Goal: Information Seeking & Learning: Learn about a topic

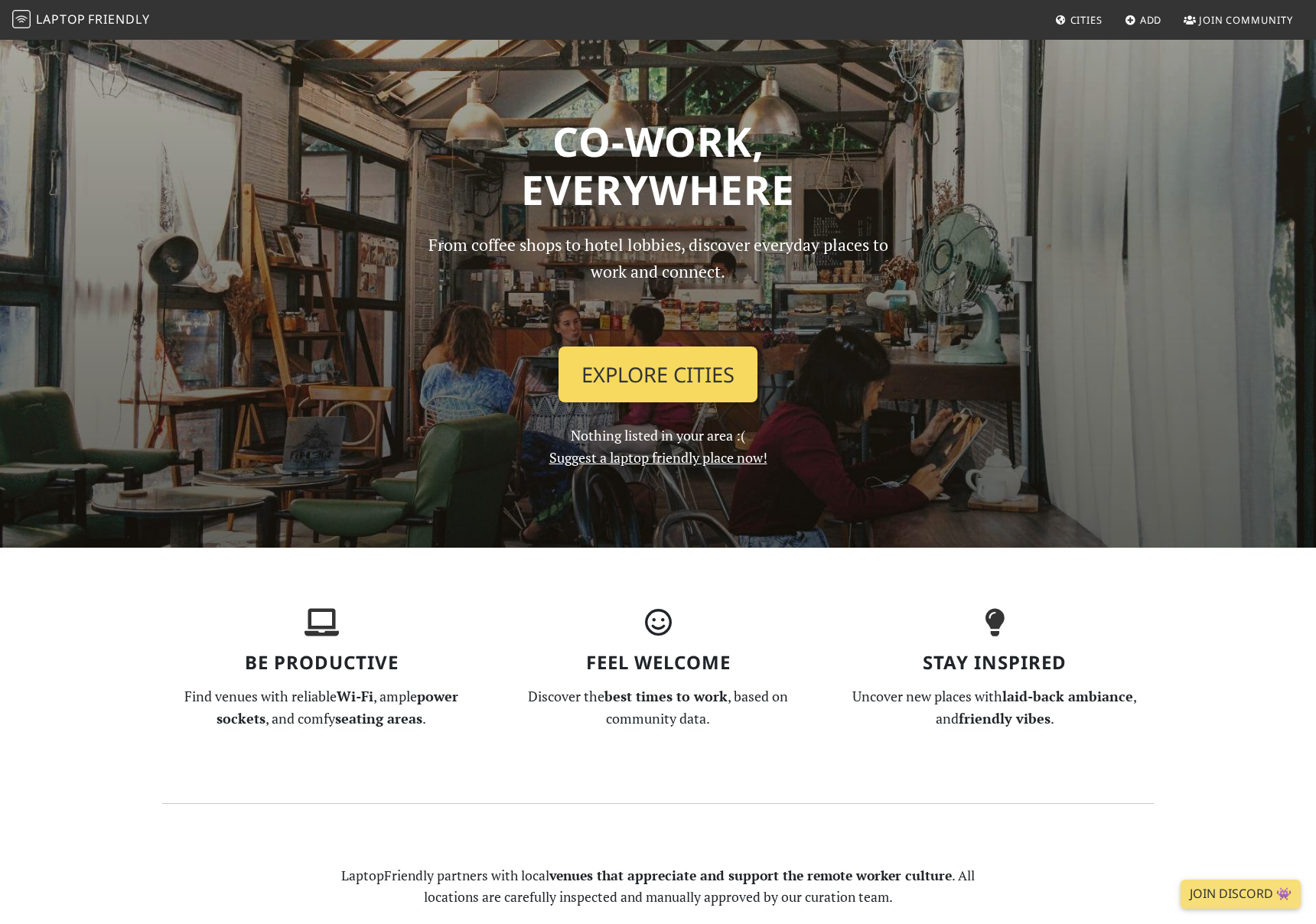
click at [627, 346] on link "Explore Cities" at bounding box center [658, 374] width 198 height 57
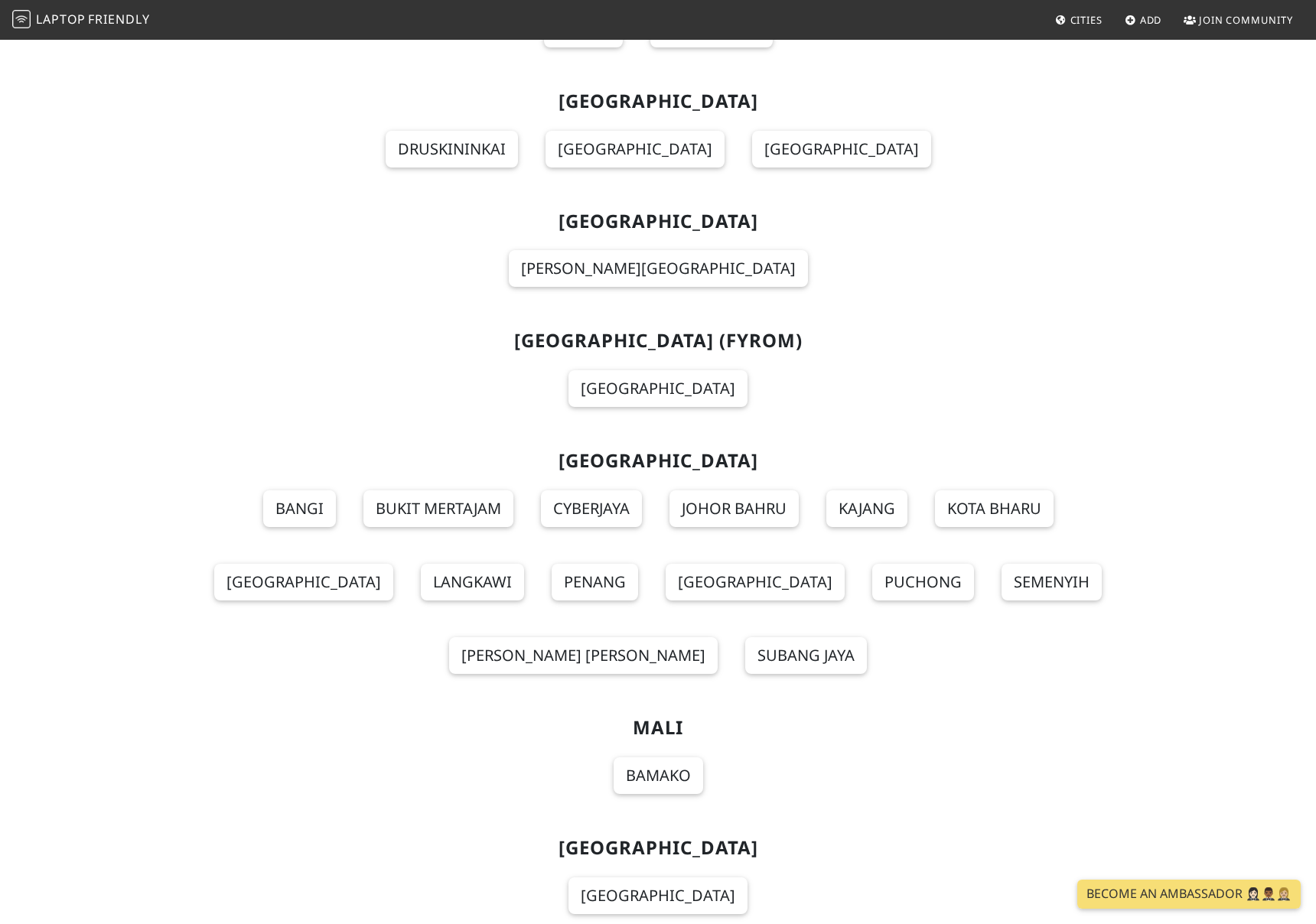
scroll to position [10012, 0]
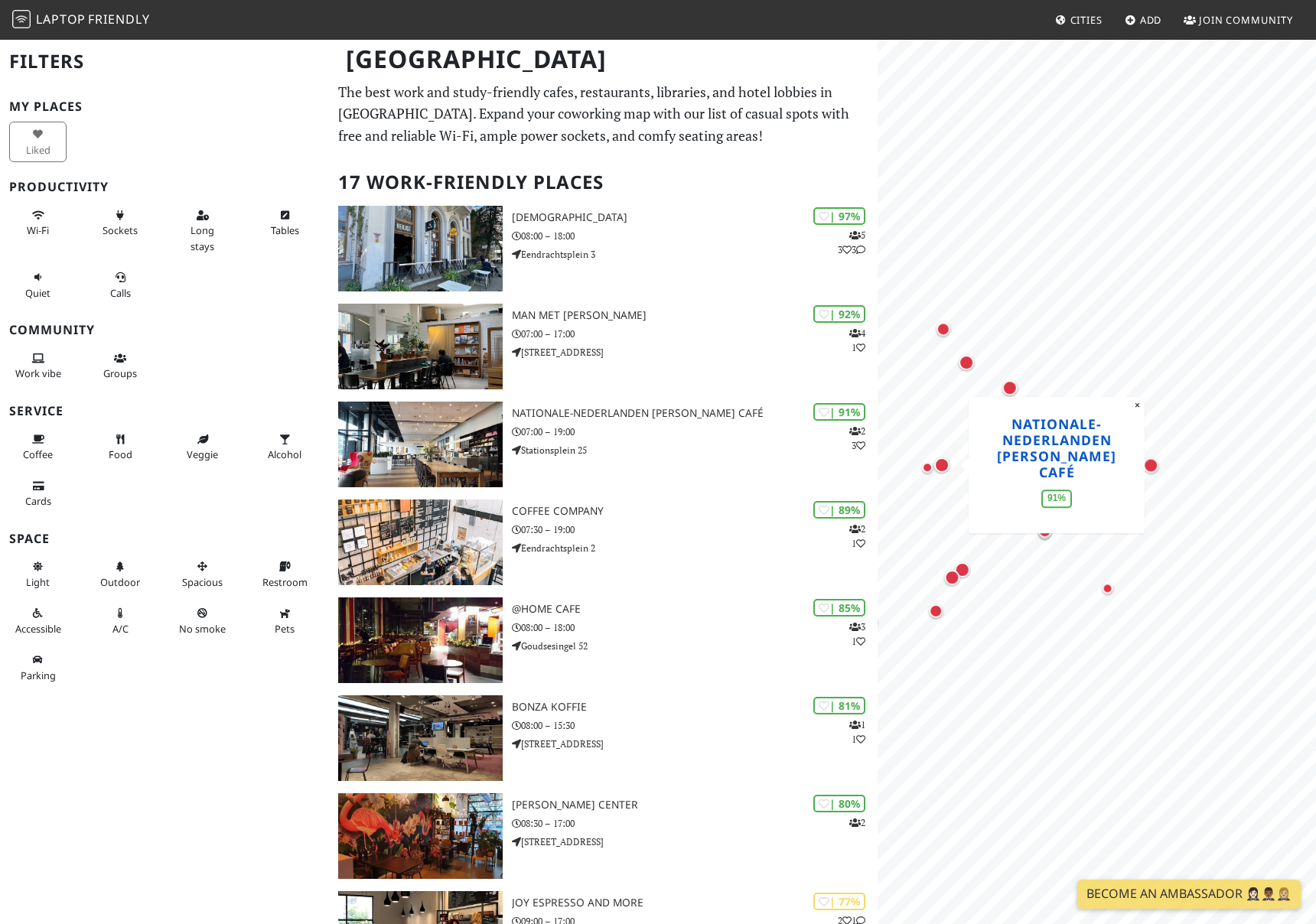
click at [1068, 469] on div "MapLibre | Protomaps © OpenStreetMap Nationale-Nederlanden Douwe Egberts Café 9…" at bounding box center [1096, 500] width 438 height 924
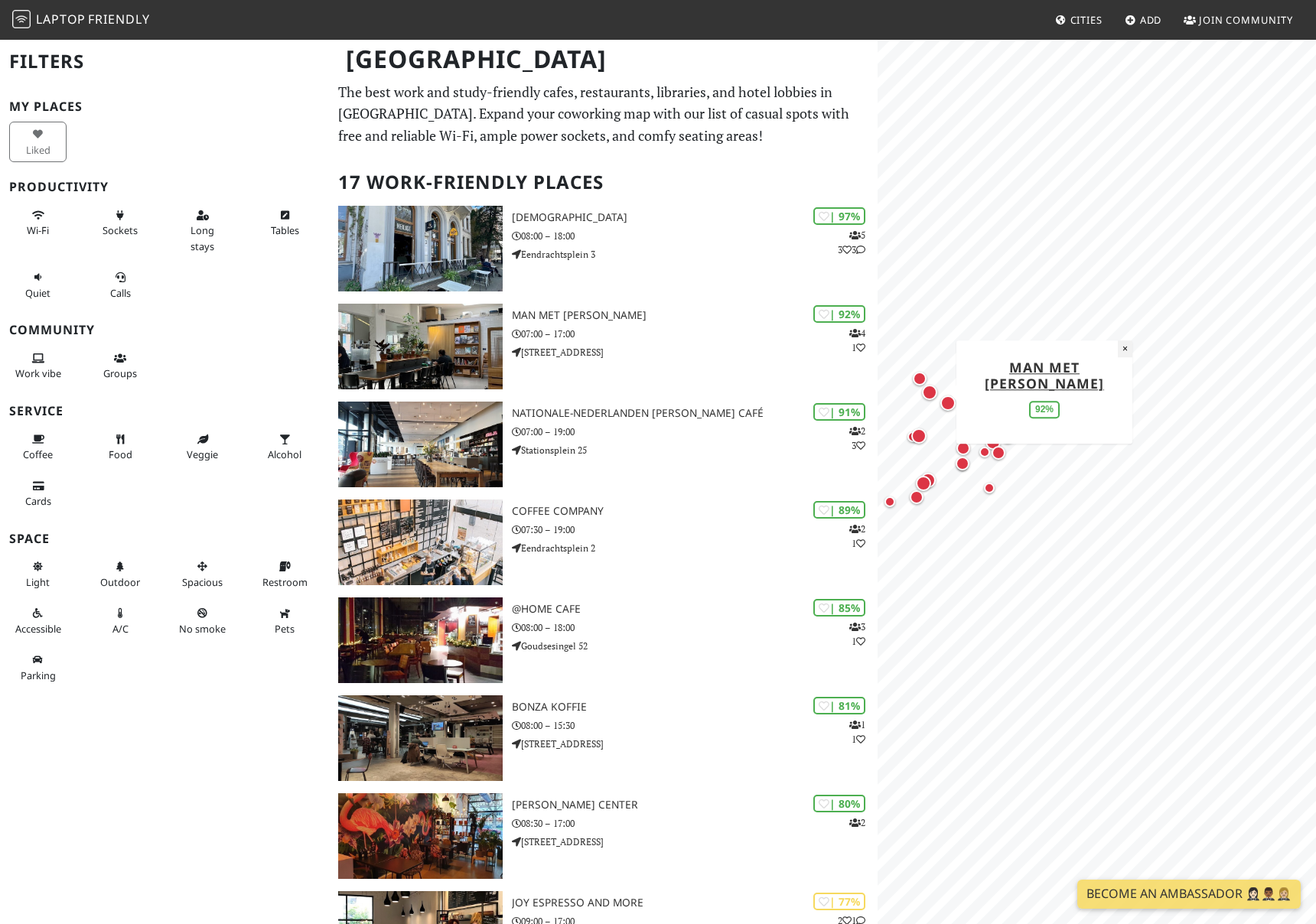
click at [1123, 345] on button "×" at bounding box center [1125, 348] width 15 height 17
click at [983, 398] on div "Map marker" at bounding box center [981, 395] width 15 height 15
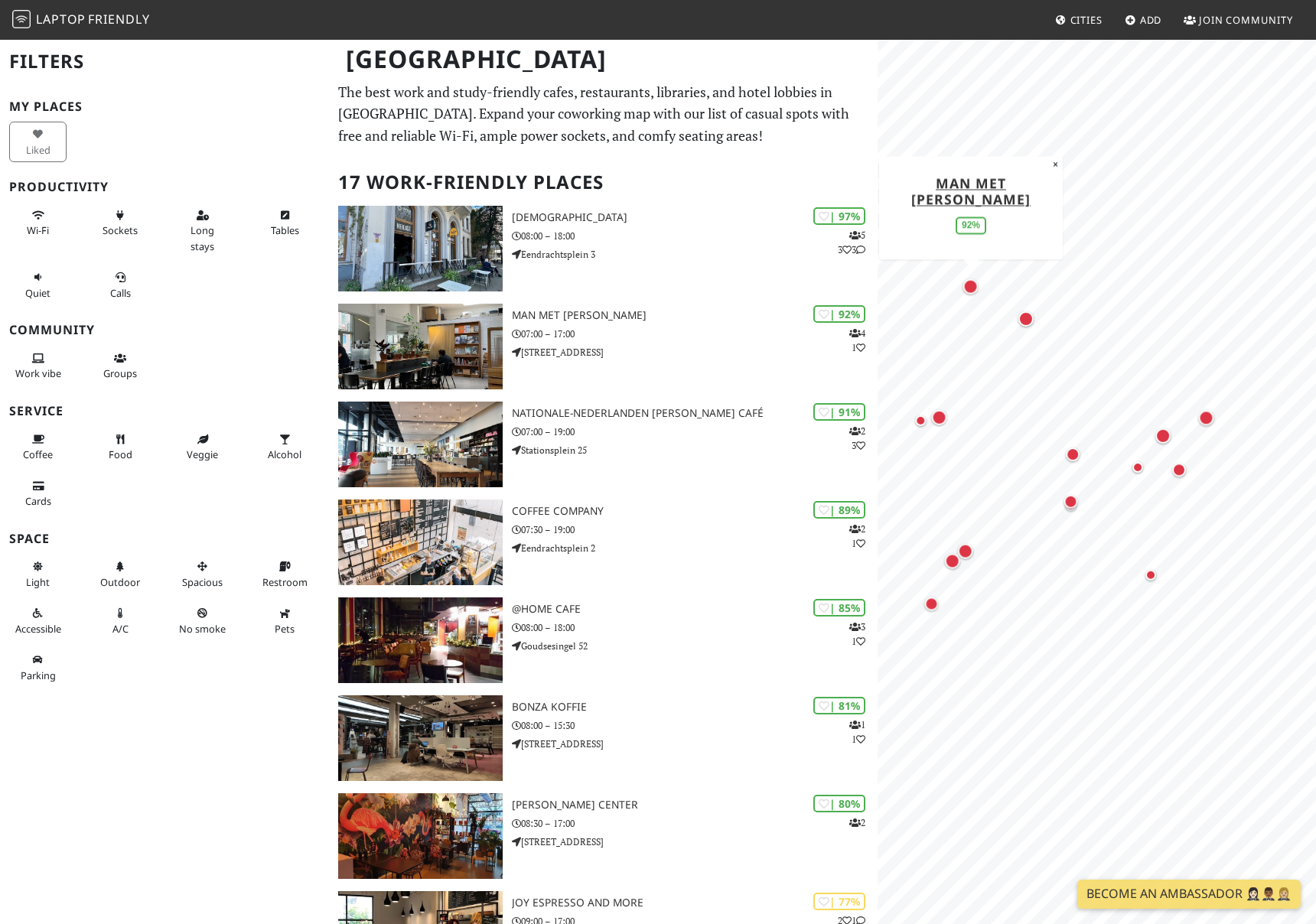
click at [1315, 365] on html "Laptop Friendly Cities Add Join Community Rotterdam Filters My Places Liked Pro…" at bounding box center [658, 462] width 1316 height 924
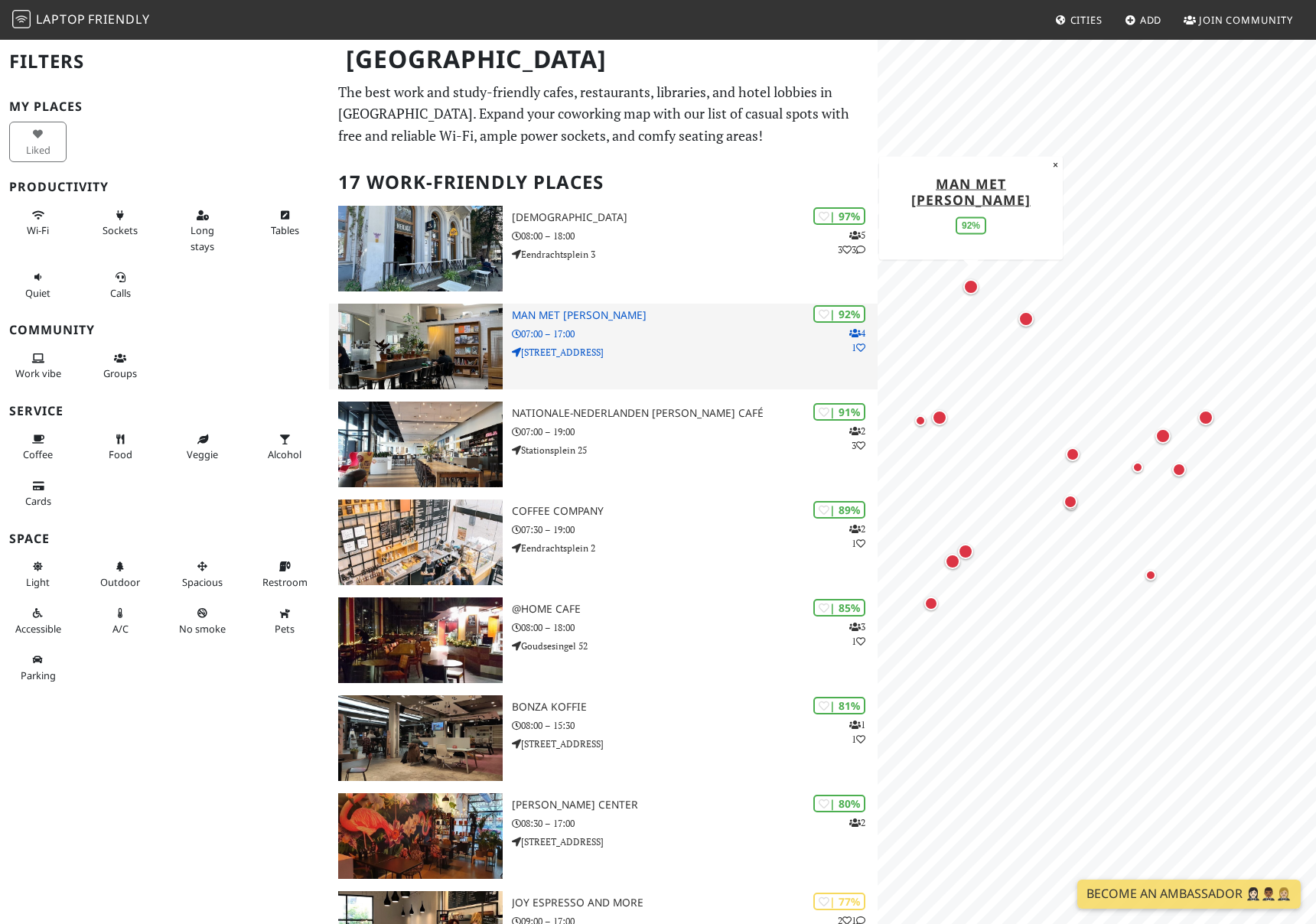
click at [583, 327] on p "07:00 – 17:00" at bounding box center [694, 334] width 366 height 15
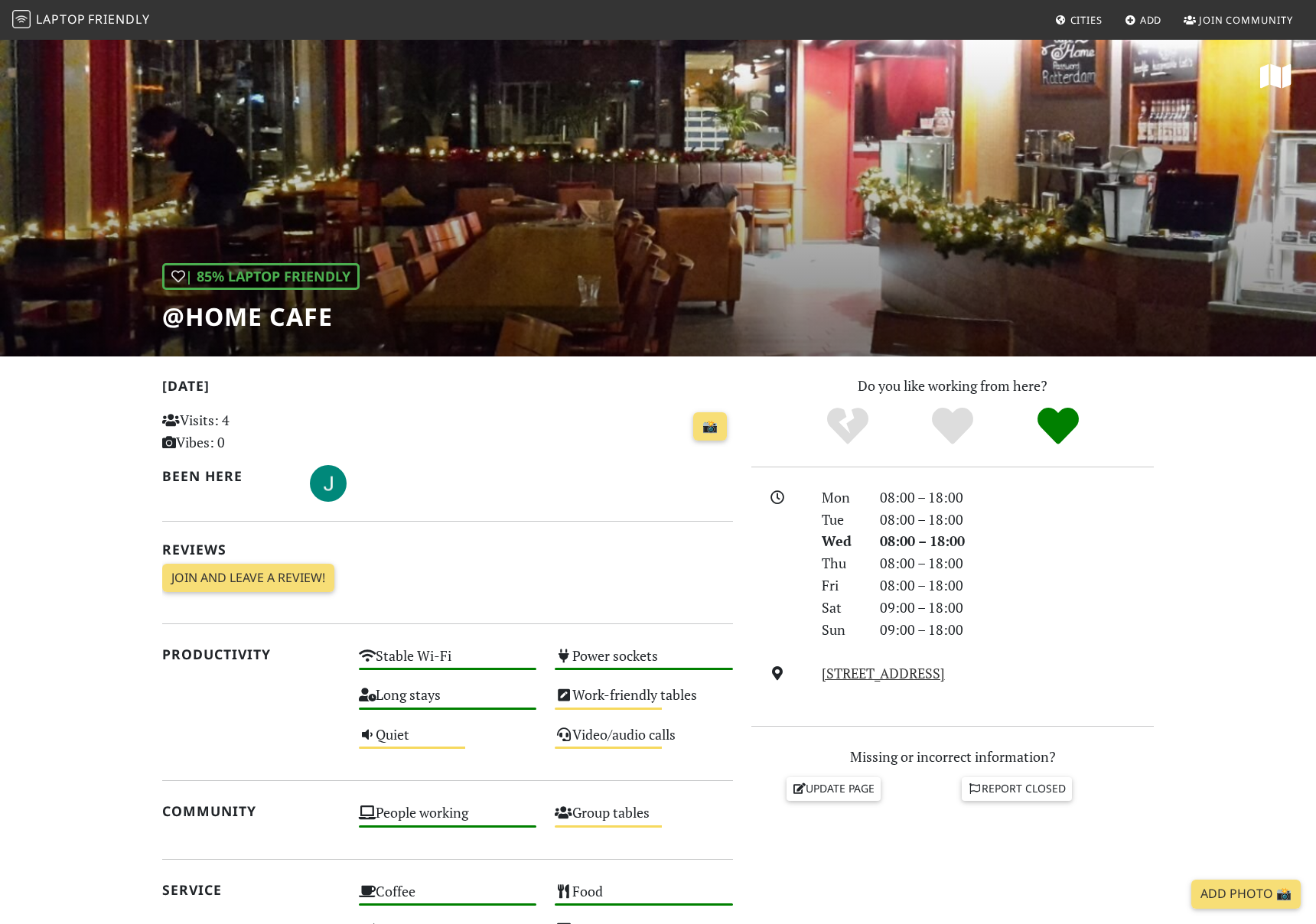
click at [553, 268] on div "| 85% Laptop Friendly @Home Cafe" at bounding box center [658, 198] width 1316 height 318
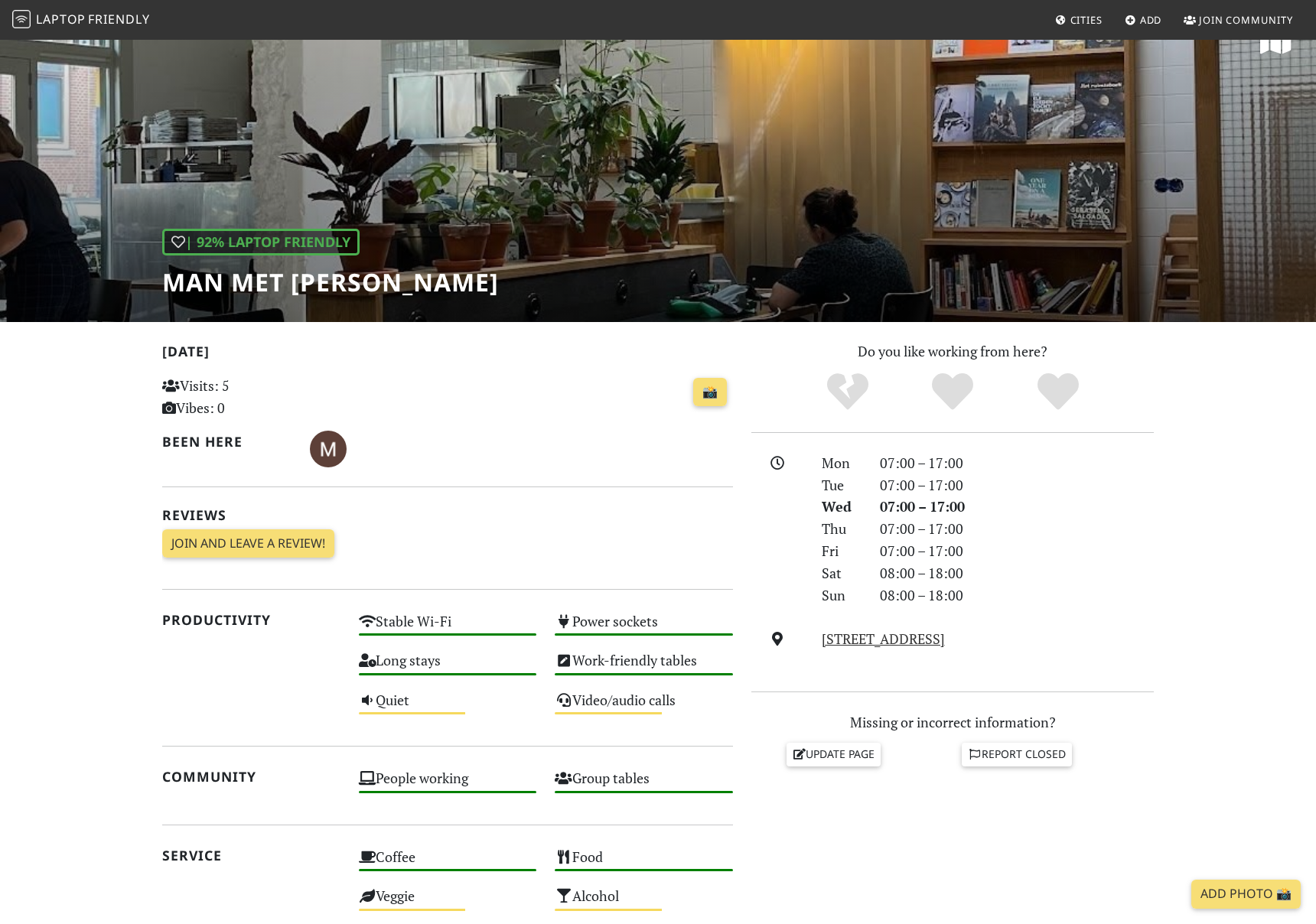
scroll to position [37, 0]
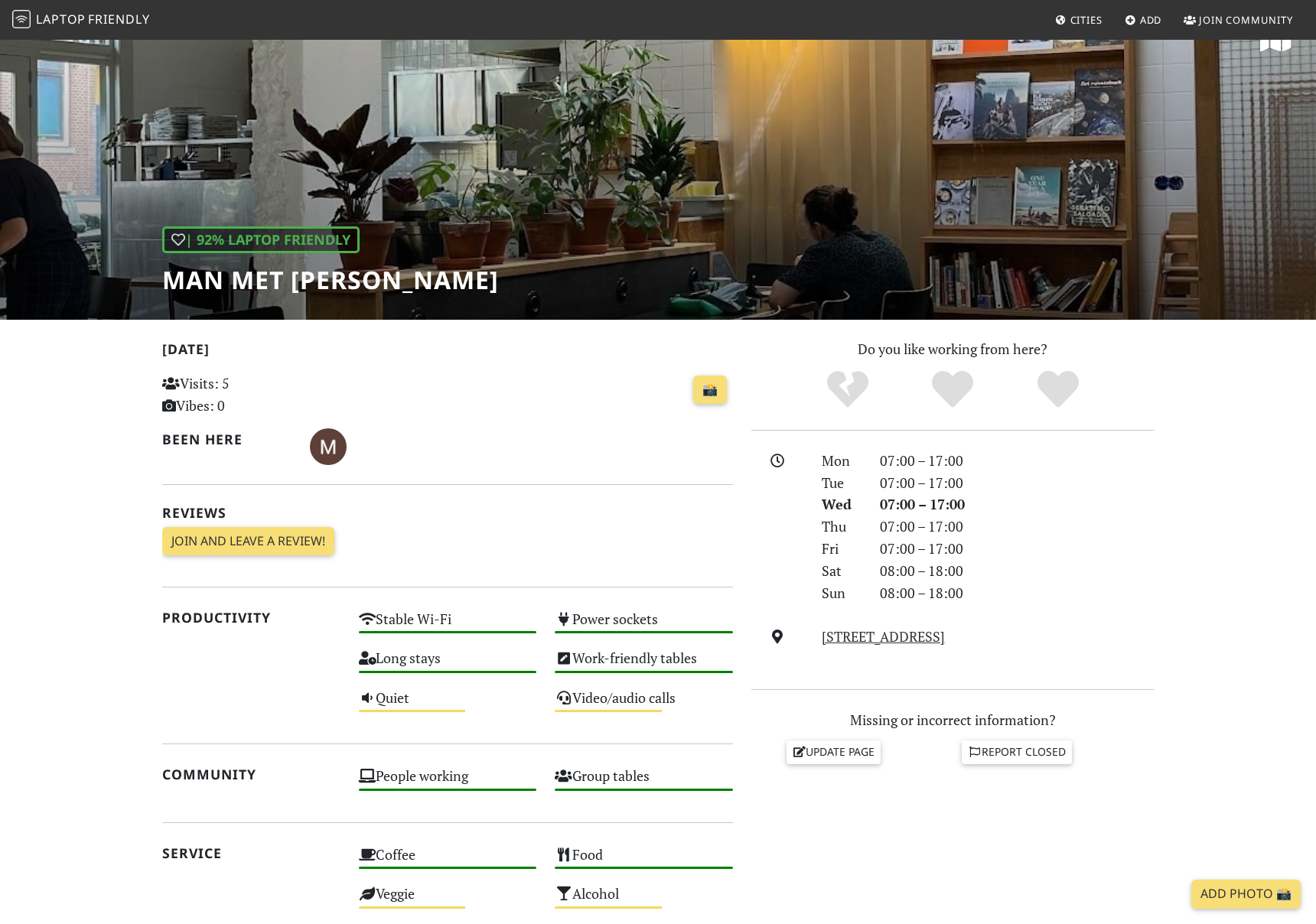
click at [560, 220] on div "| 92% Laptop Friendly Man met bril koffie" at bounding box center [658, 161] width 1316 height 318
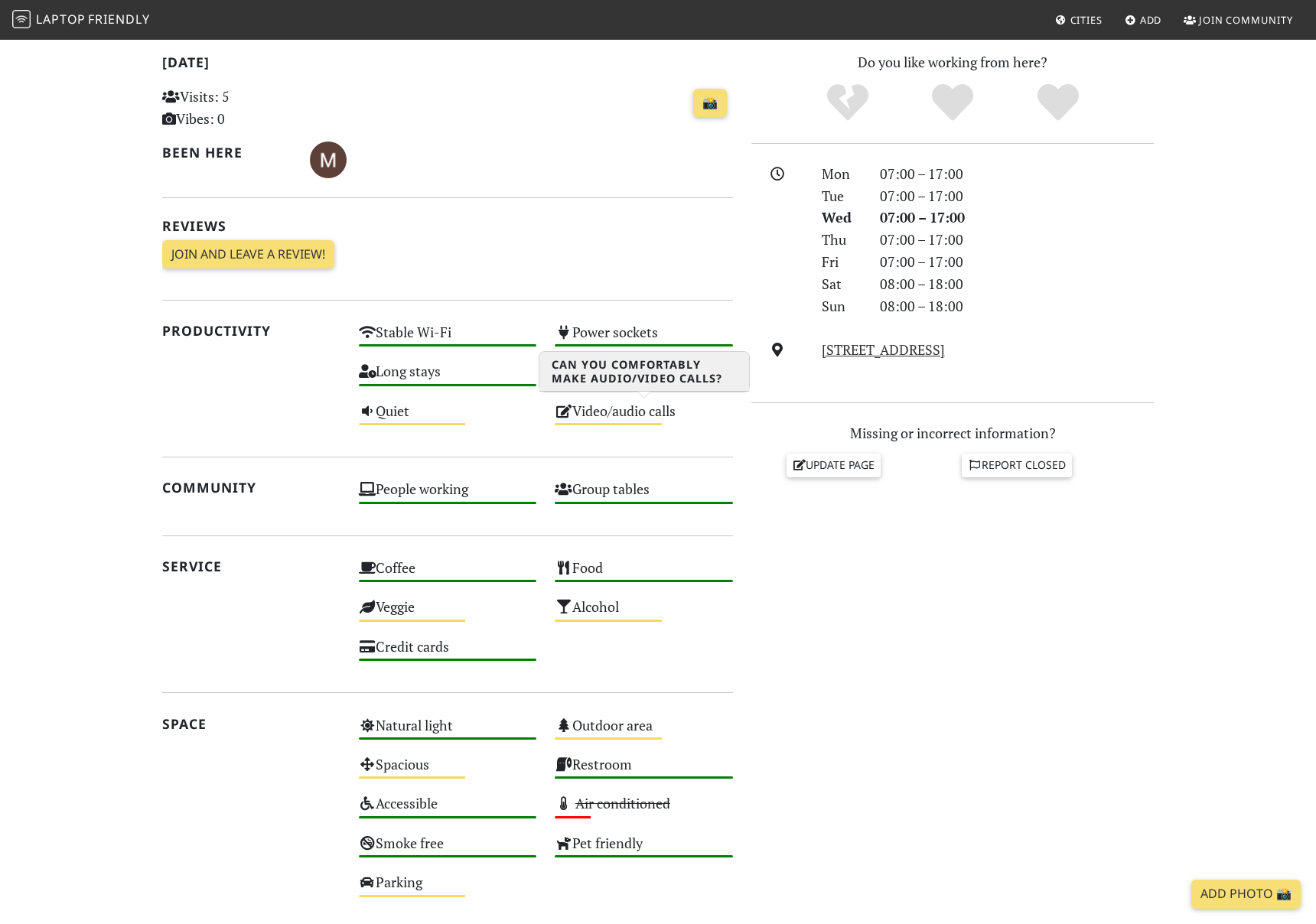
scroll to position [0, 0]
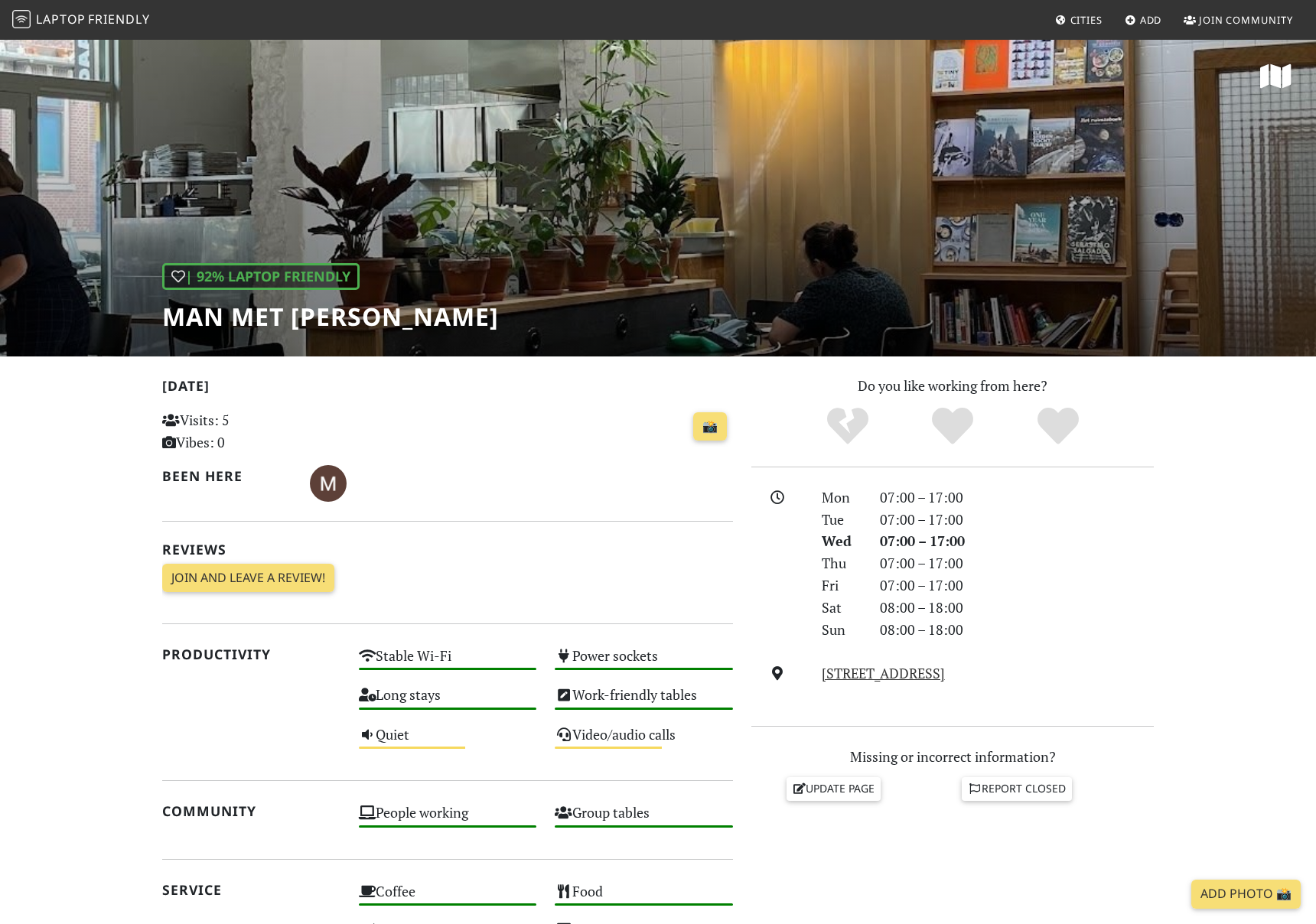
click at [419, 281] on div "| 92% Laptop Friendly Man met bril koffie" at bounding box center [330, 297] width 337 height 68
copy link "Vijverhofstraat 70, 3032 SN, Rotterdam"
